Goal: Task Accomplishment & Management: Manage account settings

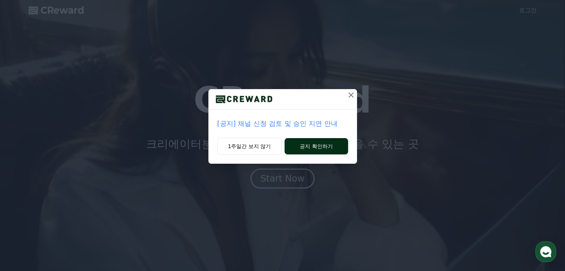
click at [321, 146] on button "공지 확인하기" at bounding box center [315, 146] width 63 height 16
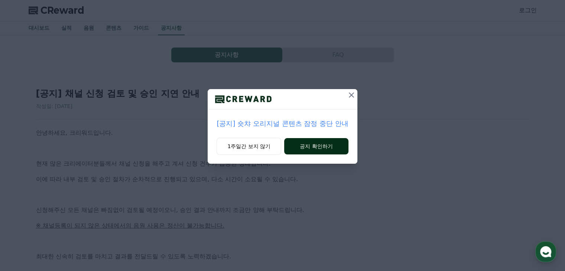
click at [315, 146] on button "공지 확인하기" at bounding box center [316, 146] width 64 height 16
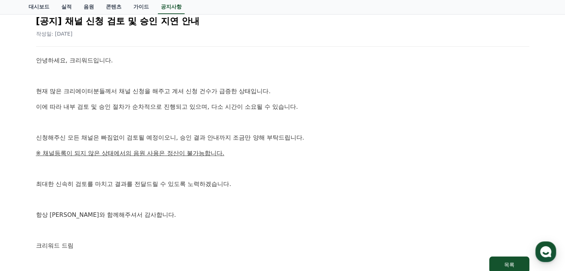
scroll to position [74, 0]
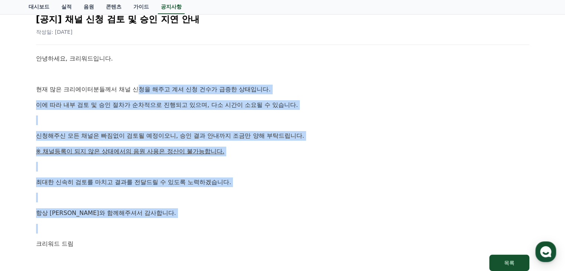
drag, startPoint x: 140, startPoint y: 84, endPoint x: 138, endPoint y: 224, distance: 139.6
click at [138, 224] on div "안녕하세요, 크리워드입니다. 현재 많은 크리에이터분들께서 채널 신청을 해주고 계셔 신청 건수가 급증한 상태입니다. 이에 따라 내부 검토 및 승…" at bounding box center [282, 151] width 493 height 195
click at [138, 224] on p at bounding box center [282, 229] width 493 height 10
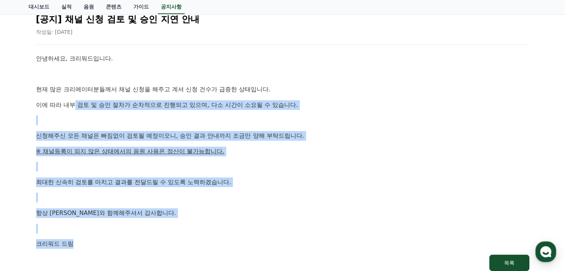
drag, startPoint x: 73, startPoint y: 97, endPoint x: 110, endPoint y: 235, distance: 142.6
click at [110, 235] on div "안녕하세요, 크리워드입니다. 현재 많은 크리에이터분들께서 채널 신청을 해주고 계셔 신청 건수가 급증한 상태입니다. 이에 따라 내부 검토 및 승…" at bounding box center [282, 151] width 493 height 195
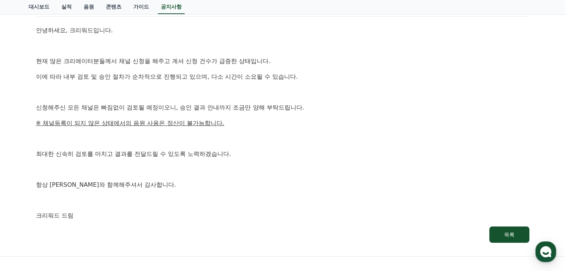
scroll to position [0, 0]
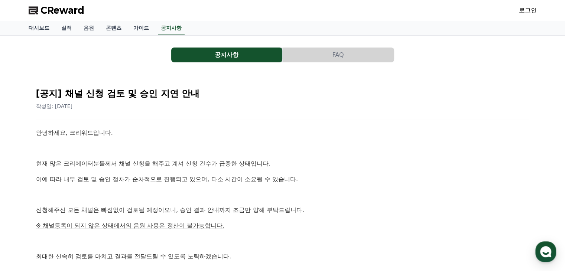
click at [46, 13] on span "CReward" at bounding box center [62, 10] width 44 height 12
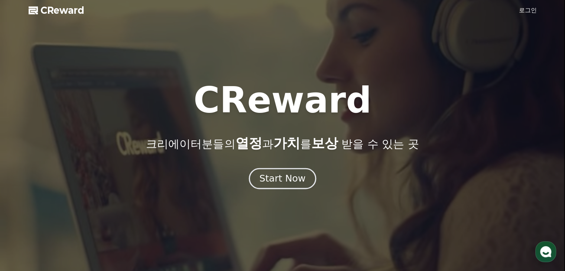
click at [278, 178] on div "Start Now" at bounding box center [282, 178] width 46 height 13
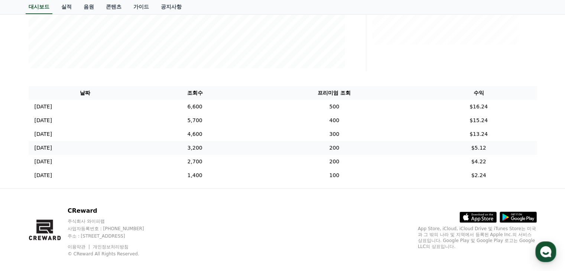
scroll to position [219, 0]
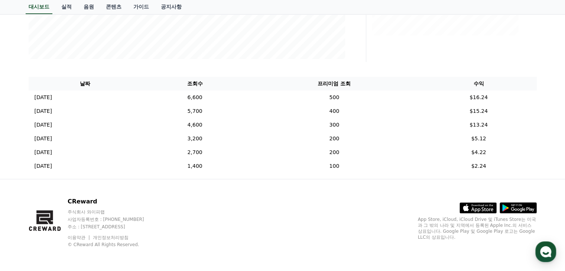
drag, startPoint x: 222, startPoint y: 90, endPoint x: 235, endPoint y: 70, distance: 23.5
click at [222, 91] on td "6,600" at bounding box center [195, 98] width 106 height 14
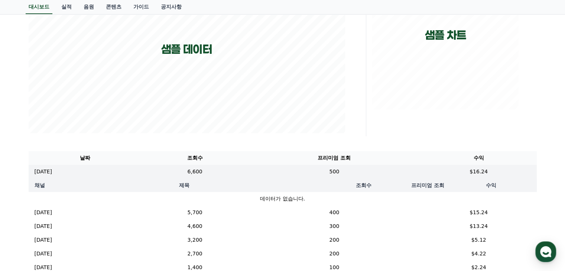
scroll to position [0, 0]
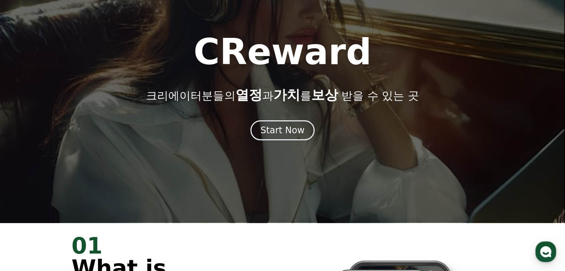
scroll to position [37, 0]
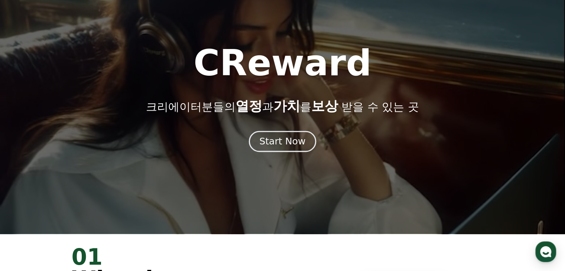
click at [284, 145] on div "Start Now" at bounding box center [282, 141] width 46 height 13
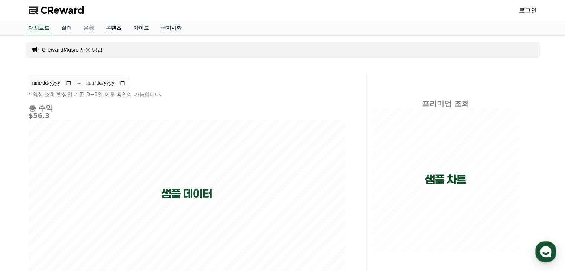
click at [119, 27] on link "콘텐츠" at bounding box center [113, 28] width 27 height 14
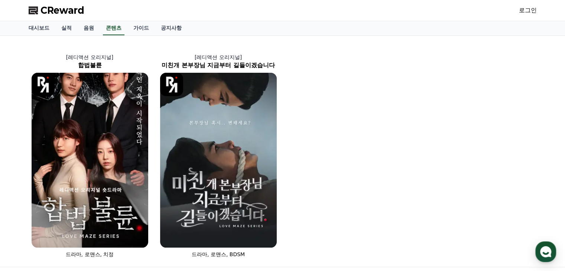
click at [522, 11] on link "로그인" at bounding box center [528, 10] width 18 height 9
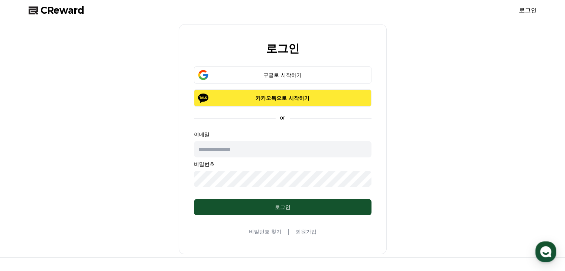
click at [304, 100] on p "카카오톡으로 시작하기" at bounding box center [283, 97] width 156 height 7
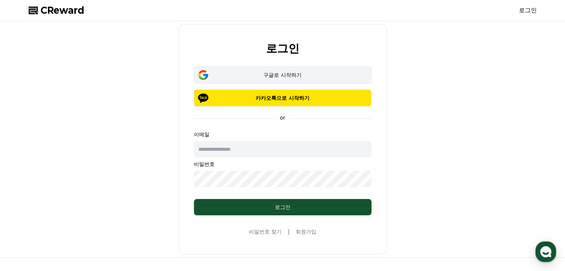
click at [229, 72] on div "구글로 시작하기" at bounding box center [283, 74] width 156 height 7
